Goal: Transaction & Acquisition: Register for event/course

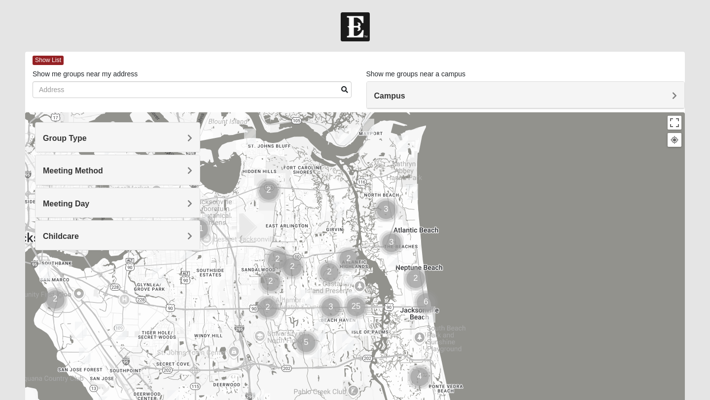
click at [160, 140] on h4 "Group Type" at bounding box center [117, 138] width 149 height 9
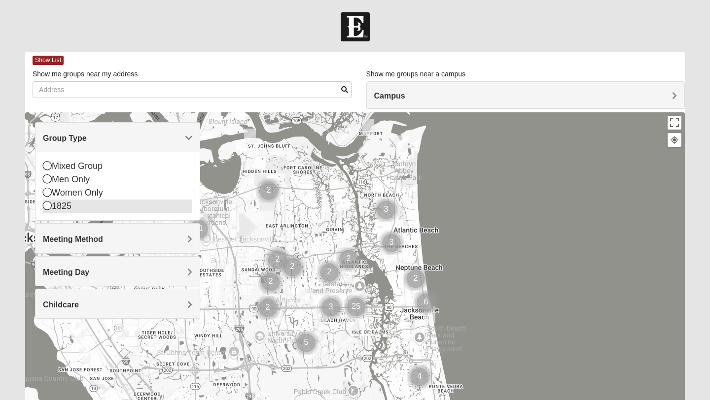
click at [47, 209] on icon at bounding box center [47, 205] width 9 height 9
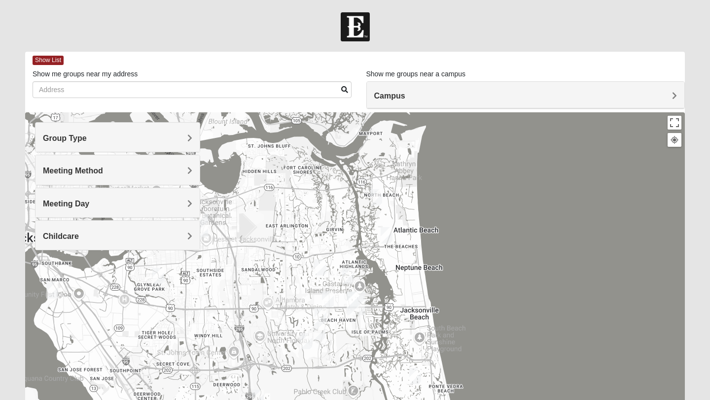
click at [307, 341] on img "1825 Womens Brunetti 32224" at bounding box center [306, 341] width 12 height 16
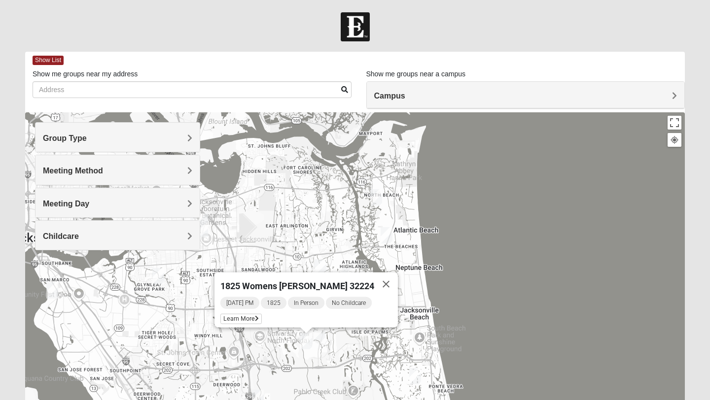
click at [353, 352] on div "1825 Womens Brunetti 32224 Saturday PM 1825 In Person No Childcare Learn More" at bounding box center [355, 309] width 660 height 394
click at [378, 278] on button "Close" at bounding box center [386, 285] width 24 height 24
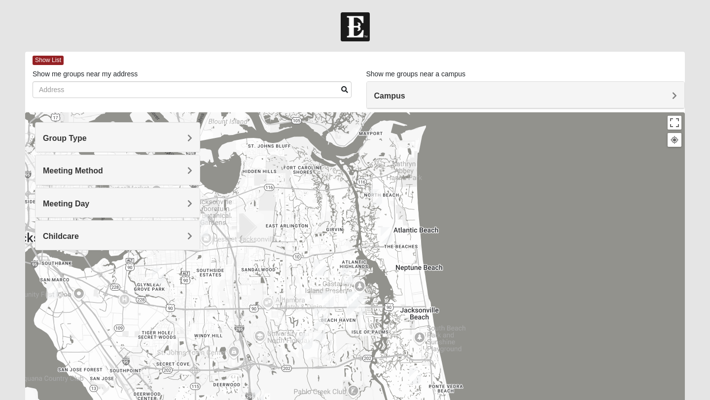
click at [321, 335] on img "1825 Womens Hirneisen 32224" at bounding box center [320, 332] width 12 height 16
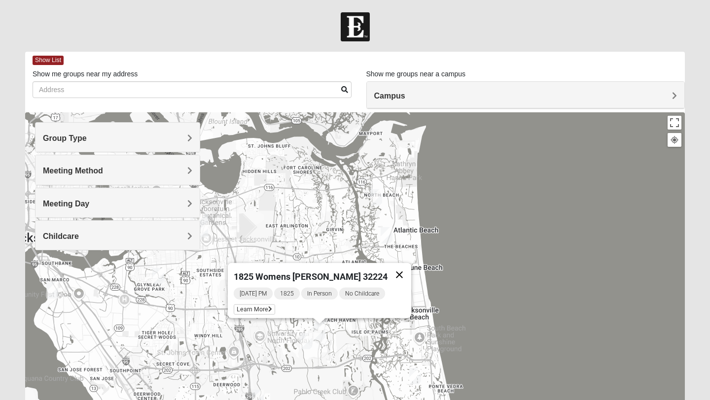
click at [393, 271] on button "Close" at bounding box center [399, 275] width 24 height 24
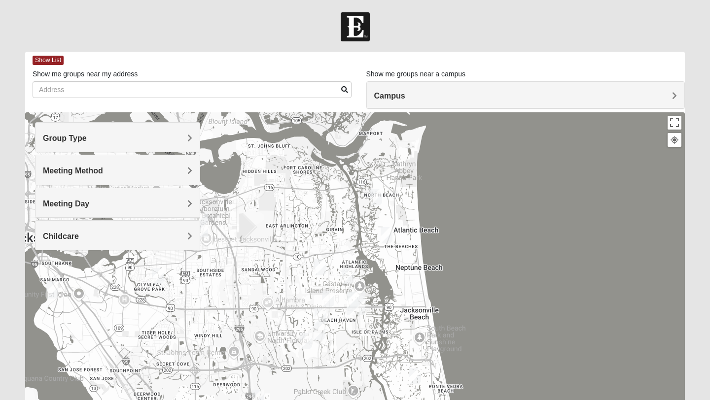
click at [320, 315] on img "1825 Mens Cason 32224" at bounding box center [321, 316] width 12 height 16
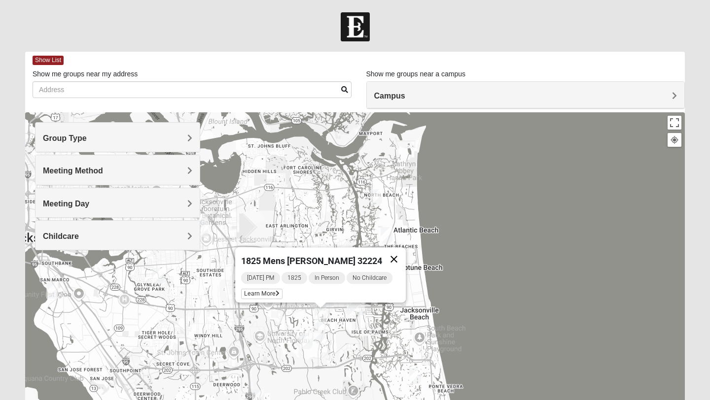
click at [396, 252] on button "Close" at bounding box center [394, 259] width 24 height 24
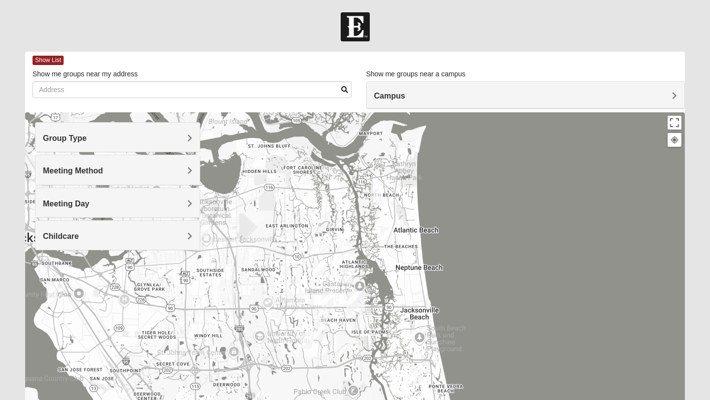
click at [327, 297] on img "1825 Womens Annis/Ferguson 32246" at bounding box center [328, 299] width 12 height 16
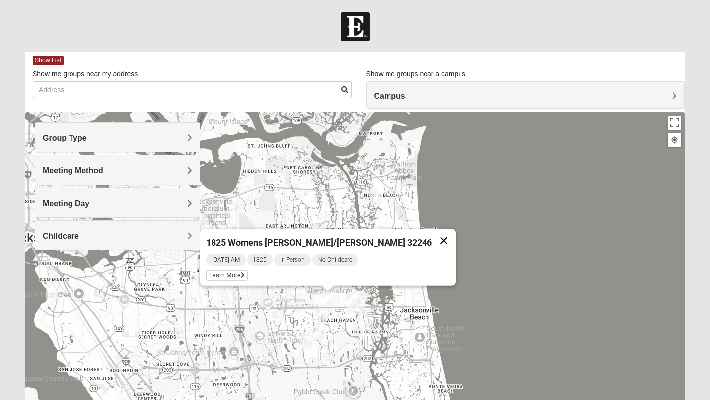
click at [432, 233] on button "Close" at bounding box center [444, 241] width 24 height 24
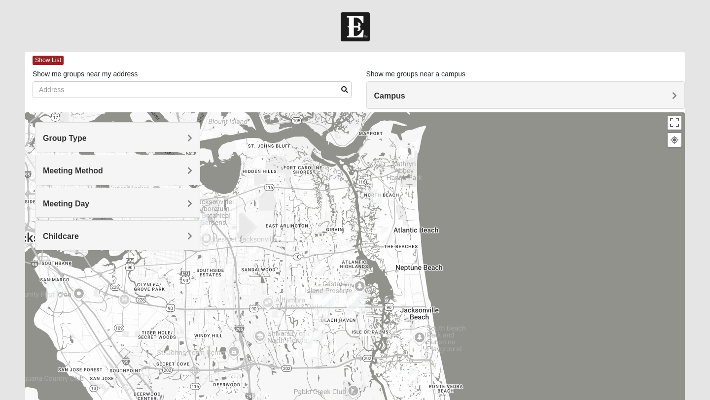
click at [351, 292] on img "San Pablo" at bounding box center [356, 304] width 18 height 24
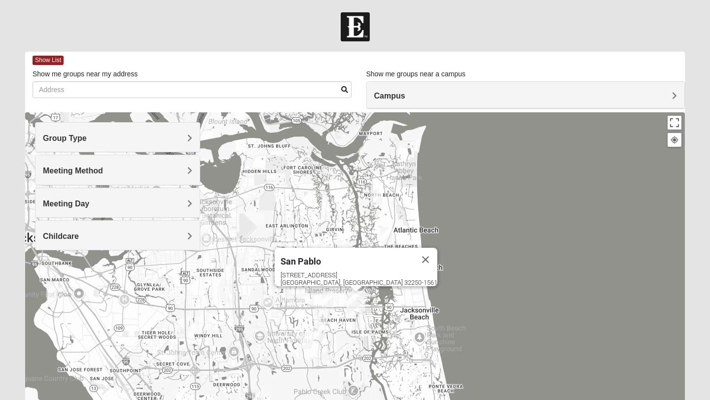
click at [414, 256] on button "Close" at bounding box center [426, 260] width 24 height 24
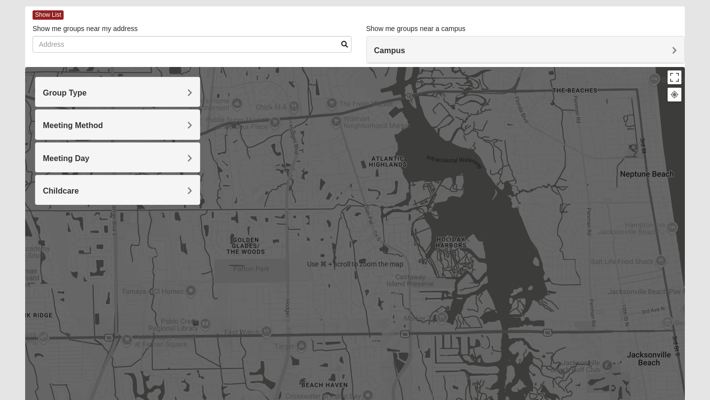
scroll to position [56, 0]
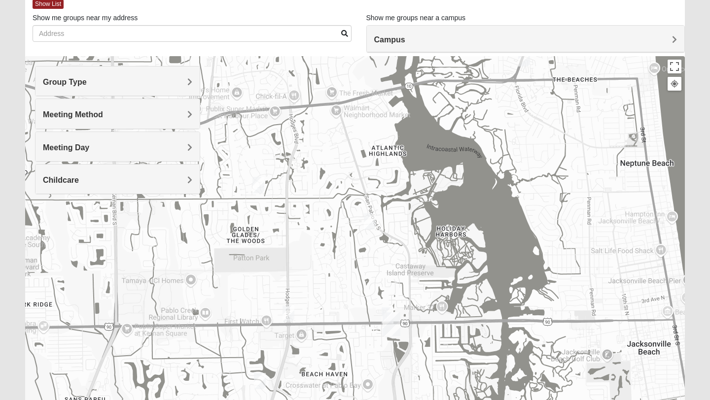
click at [387, 310] on img "1825 Mens Chandler/Johnson 32250" at bounding box center [388, 316] width 12 height 16
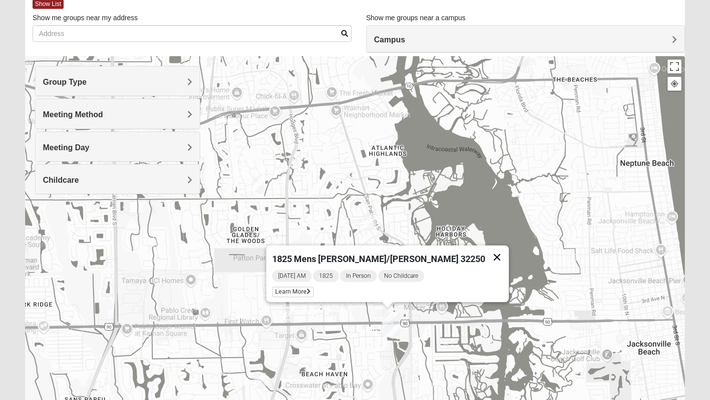
click at [485, 251] on button "Close" at bounding box center [497, 258] width 24 height 24
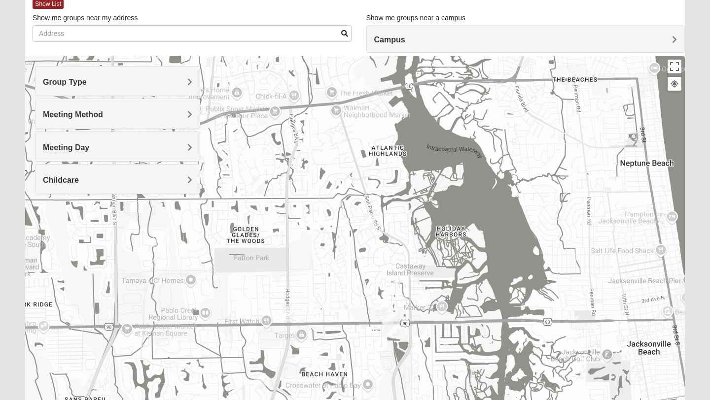
click at [370, 225] on img "1825 Womens Wood 32224" at bounding box center [370, 221] width 12 height 16
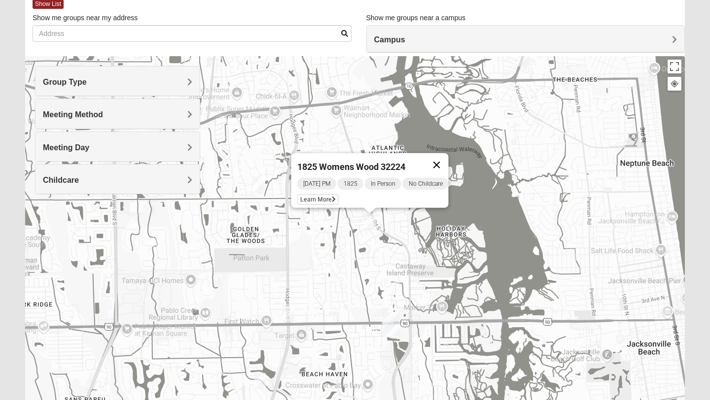
click at [441, 161] on button "Close" at bounding box center [437, 165] width 24 height 24
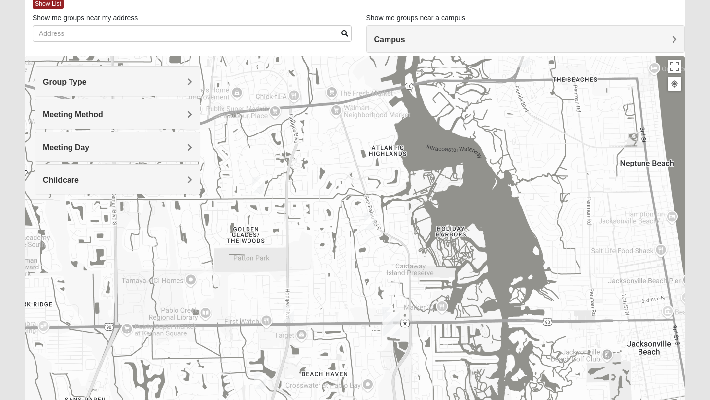
click at [261, 190] on img "1825 Mixed Annis 32246" at bounding box center [258, 185] width 12 height 16
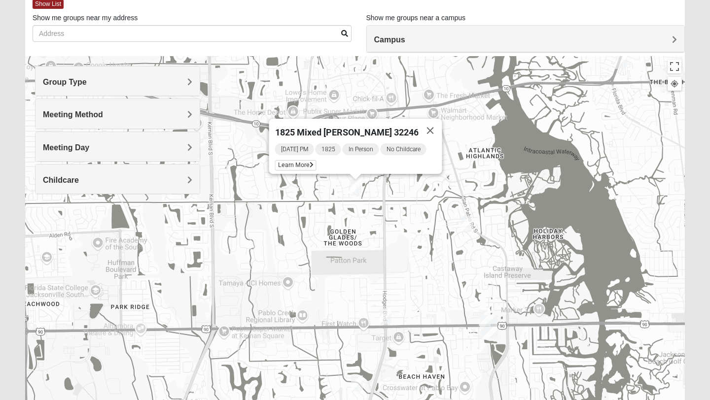
drag, startPoint x: 244, startPoint y: 212, endPoint x: 342, endPoint y: 214, distance: 98.1
click at [342, 214] on div "1825 Mixed [PERSON_NAME] 32246 [DATE] PM 1825 In Person No Childcare Learn More" at bounding box center [355, 253] width 660 height 394
click at [304, 160] on span "Learn More" at bounding box center [295, 165] width 41 height 10
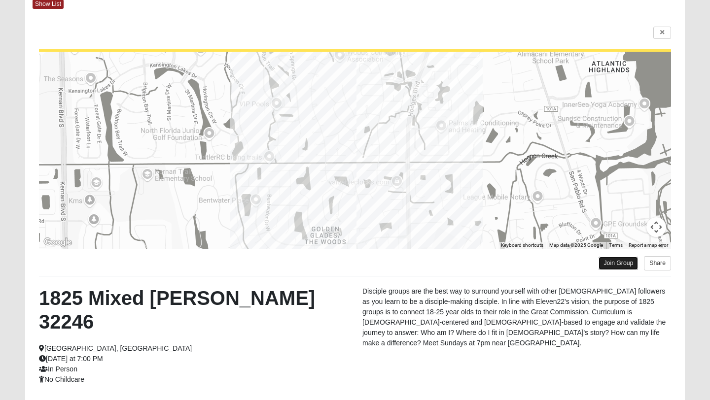
click at [613, 264] on link "Join Group" at bounding box center [617, 263] width 39 height 13
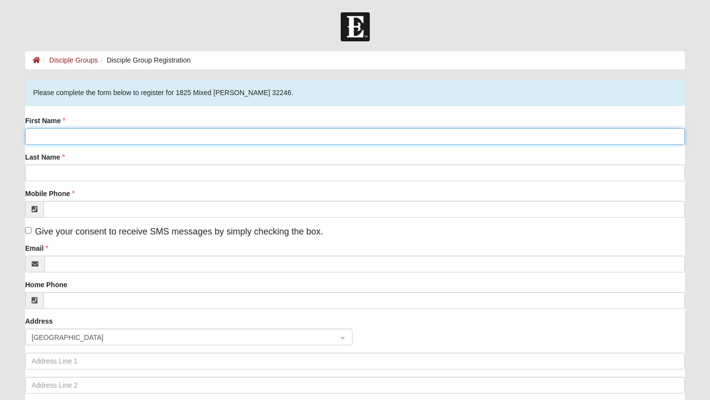
click at [136, 134] on input "First Name" at bounding box center [355, 136] width 660 height 17
type input "Carson"
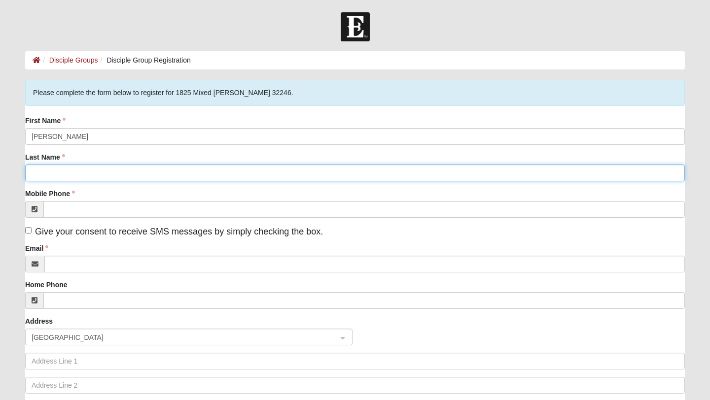
click at [46, 172] on input "Last Name" at bounding box center [355, 173] width 660 height 17
type input "Renzi"
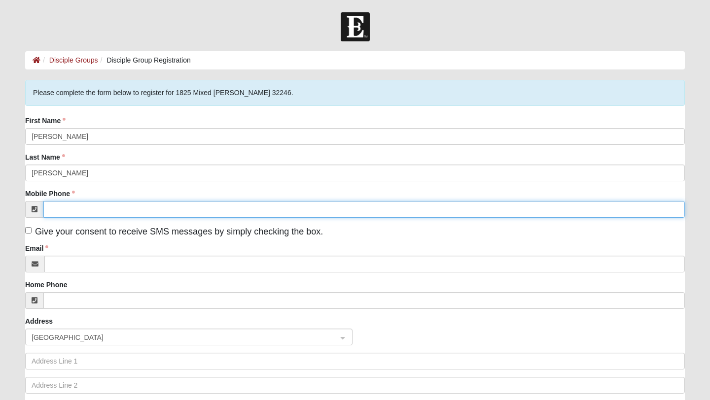
click at [55, 208] on input "Mobile Phone" at bounding box center [363, 209] width 641 height 17
type input "(904) 576-0407"
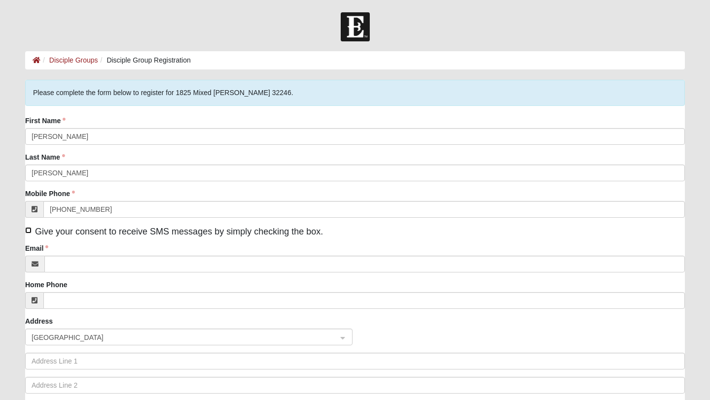
click at [28, 229] on input "Give your consent to receive SMS messages by simply checking the box." at bounding box center [28, 230] width 6 height 6
checkbox input "true"
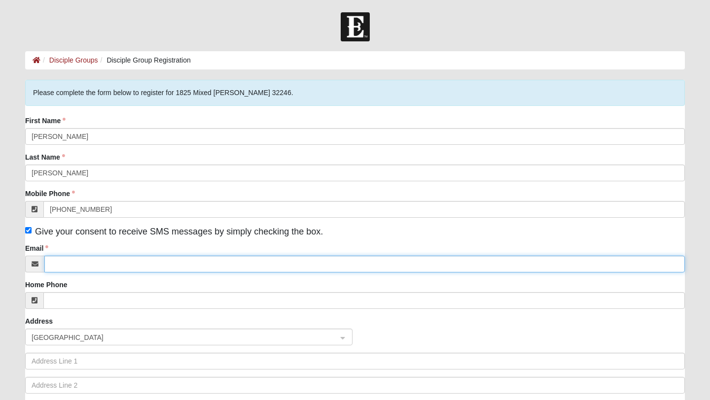
click at [58, 261] on input "Email" at bounding box center [364, 264] width 640 height 17
type input "carson.renzi9@gmail.com"
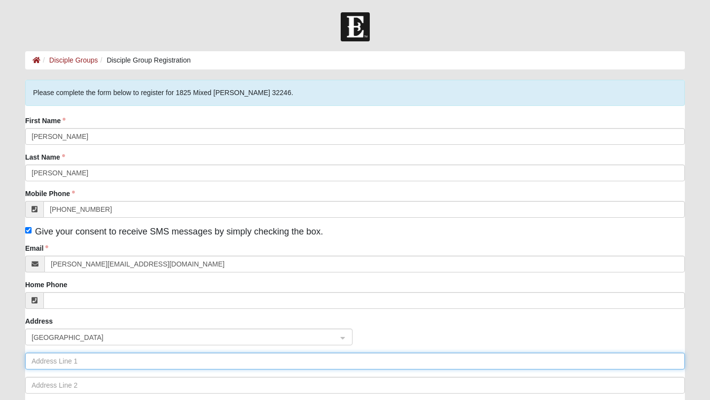
type input "11310 Rustic Wheel Court"
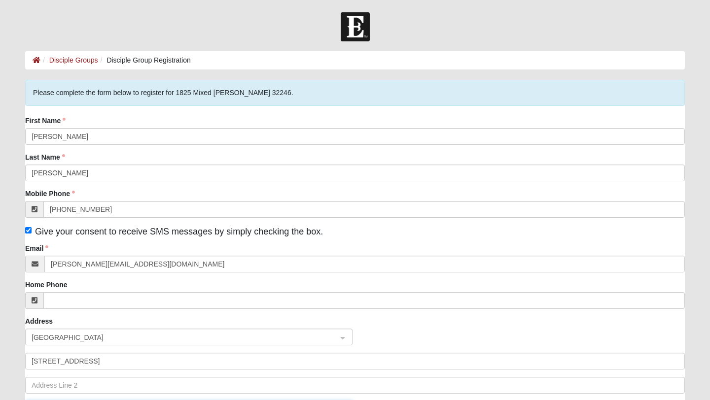
type input "Jacksonville"
type input "32257"
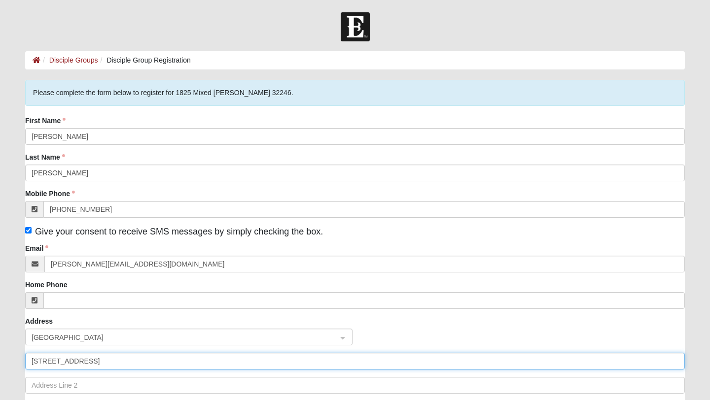
click at [97, 363] on input "11310 Rustic Wheel Court" at bounding box center [355, 361] width 660 height 17
type input "12321 Seashore Lane"
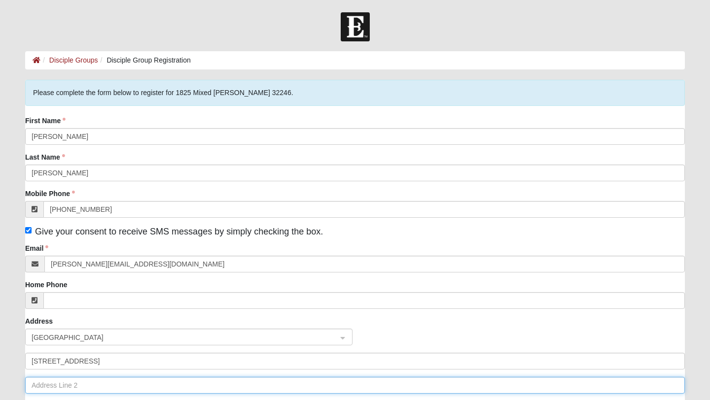
type input "Apartment 206"
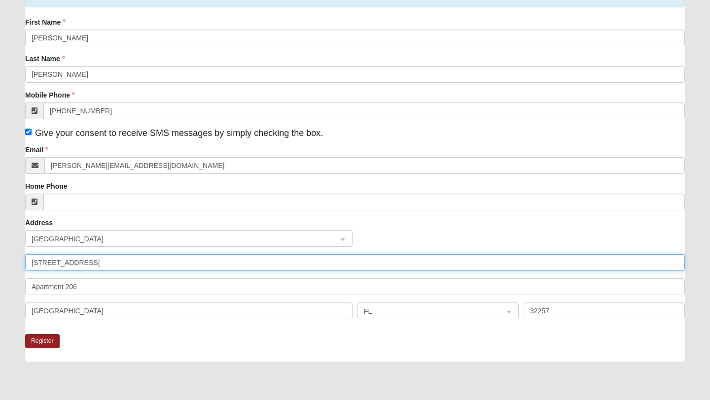
scroll to position [108, 0]
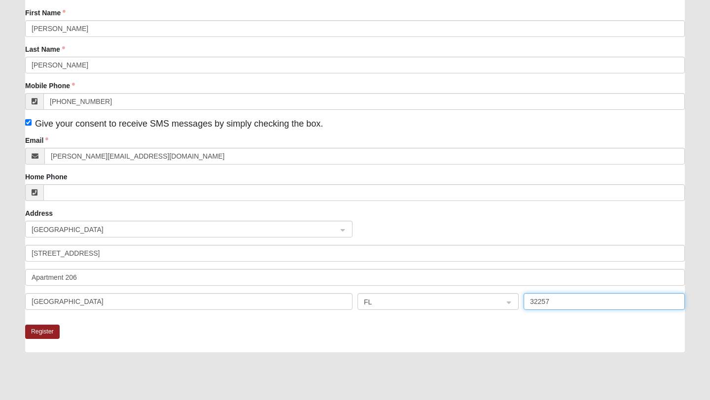
click at [545, 304] on input "32257" at bounding box center [604, 301] width 161 height 17
click at [554, 302] on input "32257" at bounding box center [604, 301] width 161 height 17
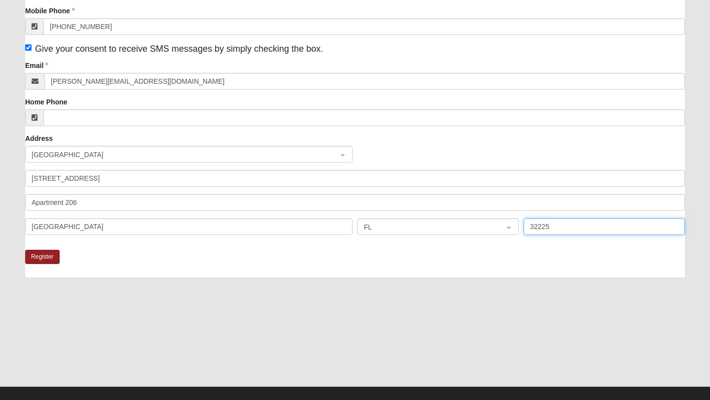
scroll to position [195, 0]
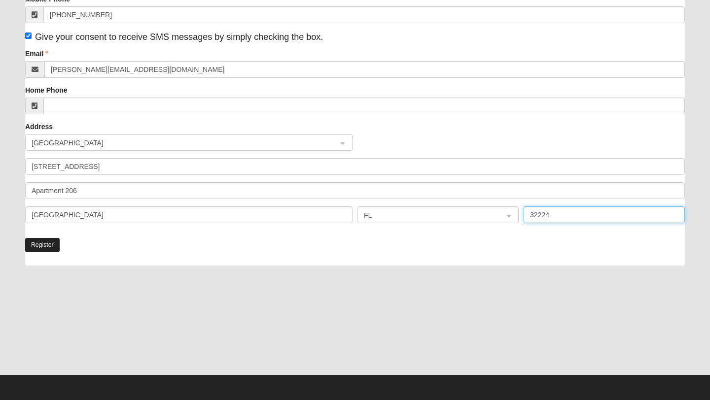
type input "32224"
click at [40, 244] on button "Register" at bounding box center [42, 245] width 35 height 14
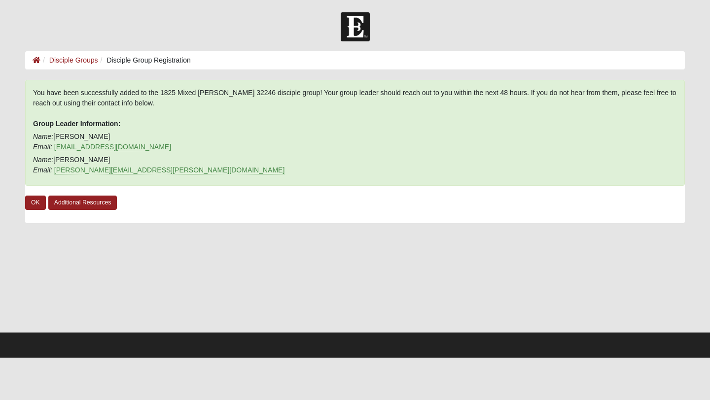
scroll to position [0, 0]
drag, startPoint x: 161, startPoint y: 93, endPoint x: 236, endPoint y: 94, distance: 74.4
click at [236, 94] on div "You have been successfully added to the 1825 Mixed Annis 32246 disciple group! …" at bounding box center [355, 133] width 660 height 106
copy div "1825 Mixed [PERSON_NAME] 32246"
click at [58, 202] on link "Additional Resources" at bounding box center [82, 203] width 69 height 14
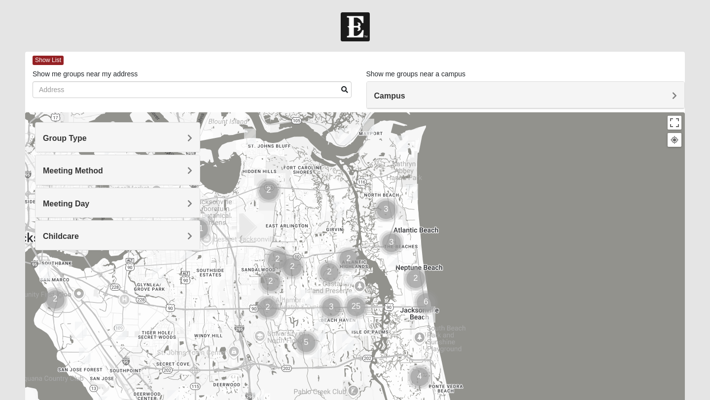
click at [147, 134] on h4 "Group Type" at bounding box center [117, 138] width 149 height 9
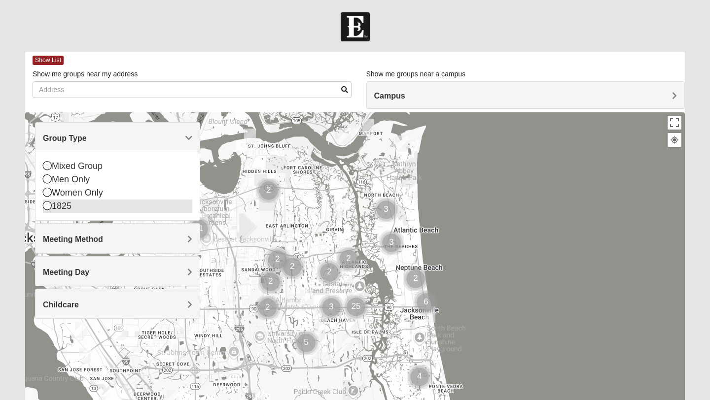
click at [67, 209] on div "1825" at bounding box center [117, 206] width 149 height 13
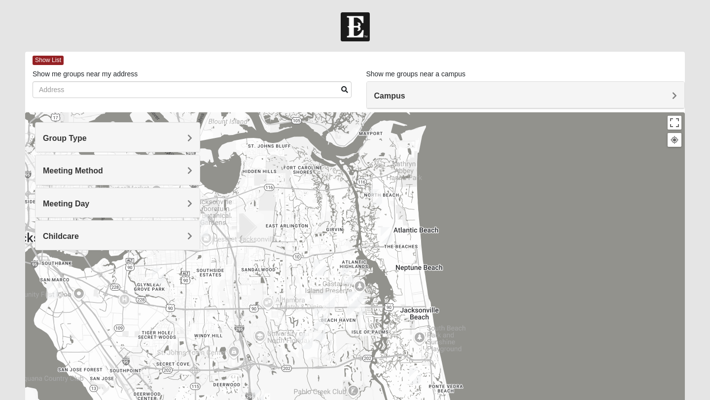
click at [67, 151] on div "Group Type" at bounding box center [117, 137] width 164 height 29
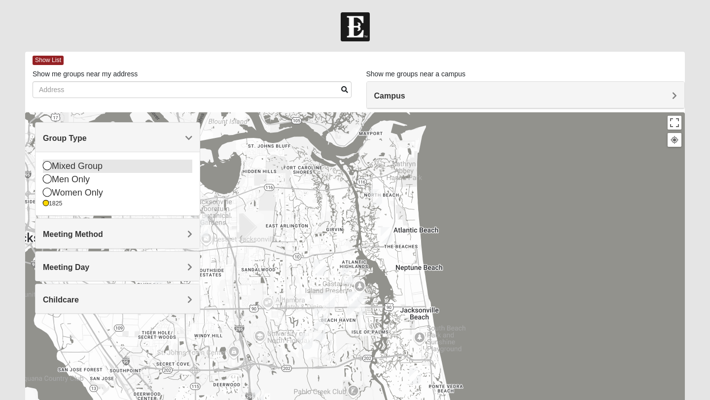
click at [50, 171] on div "Mixed Group" at bounding box center [117, 166] width 149 height 13
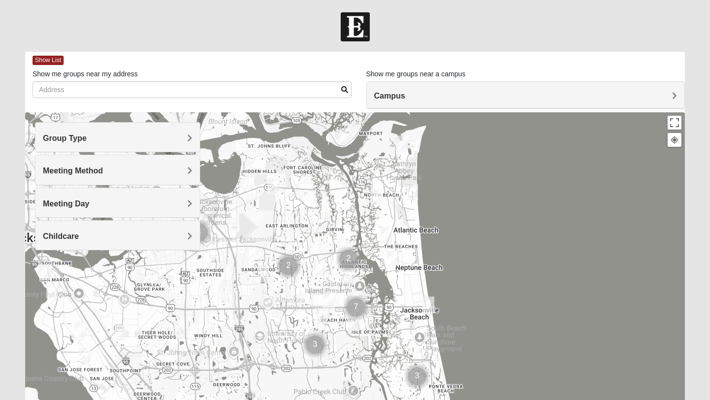
click at [347, 279] on img "1825 Womens Wood 32224" at bounding box center [348, 276] width 12 height 16
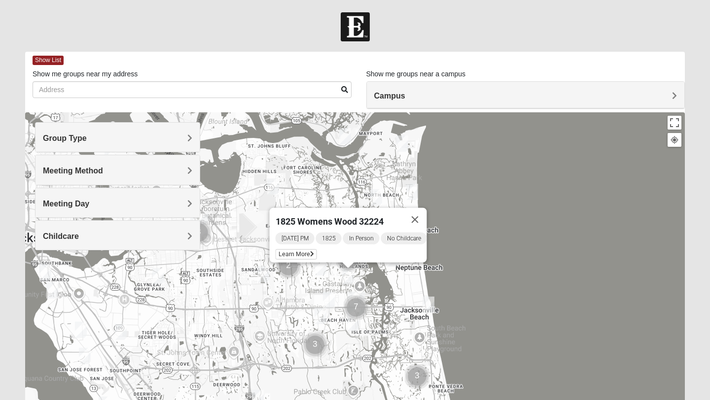
click at [322, 272] on img "1825 Mixed Annis 32246" at bounding box center [321, 267] width 12 height 16
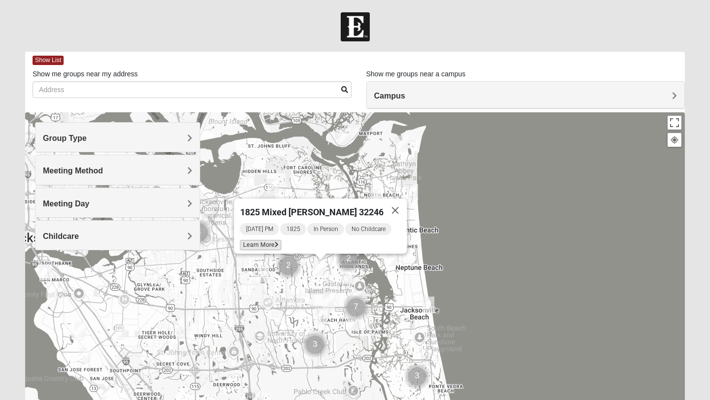
click at [277, 241] on span "Learn More" at bounding box center [260, 245] width 41 height 10
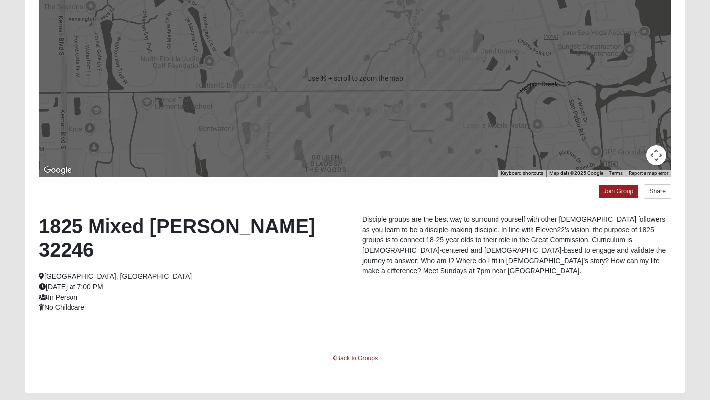
scroll to position [133, 0]
